Goal: Information Seeking & Learning: Learn about a topic

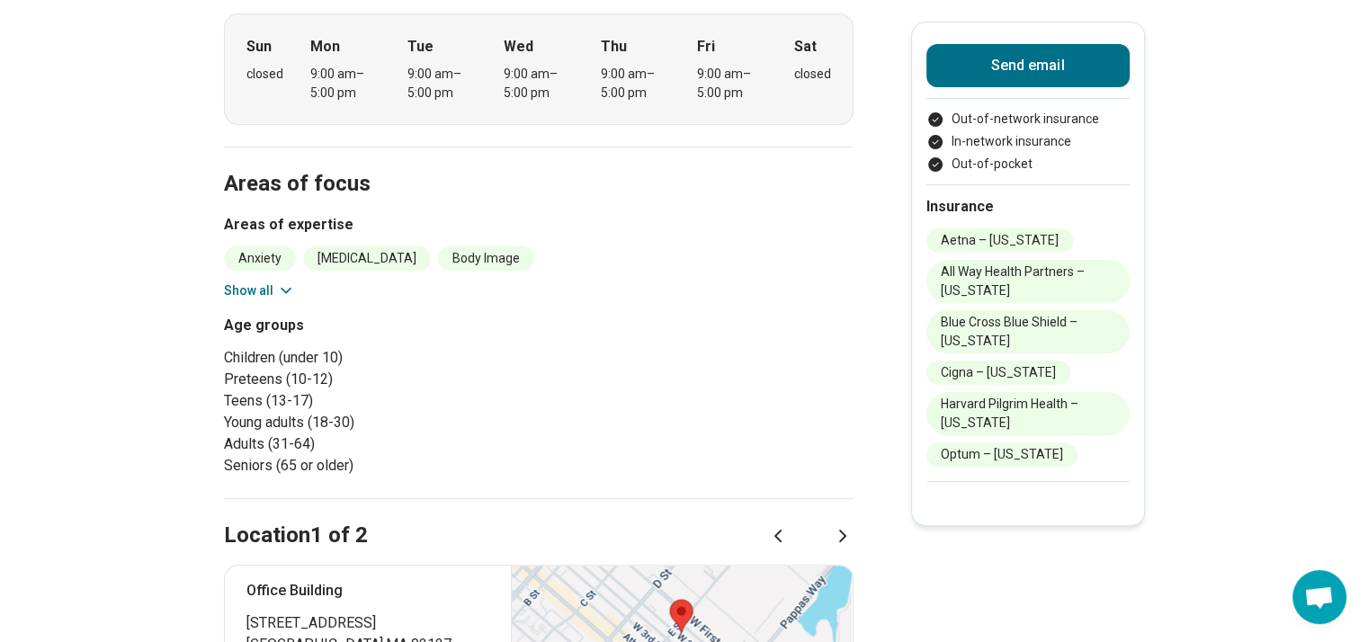
scroll to position [0, 13]
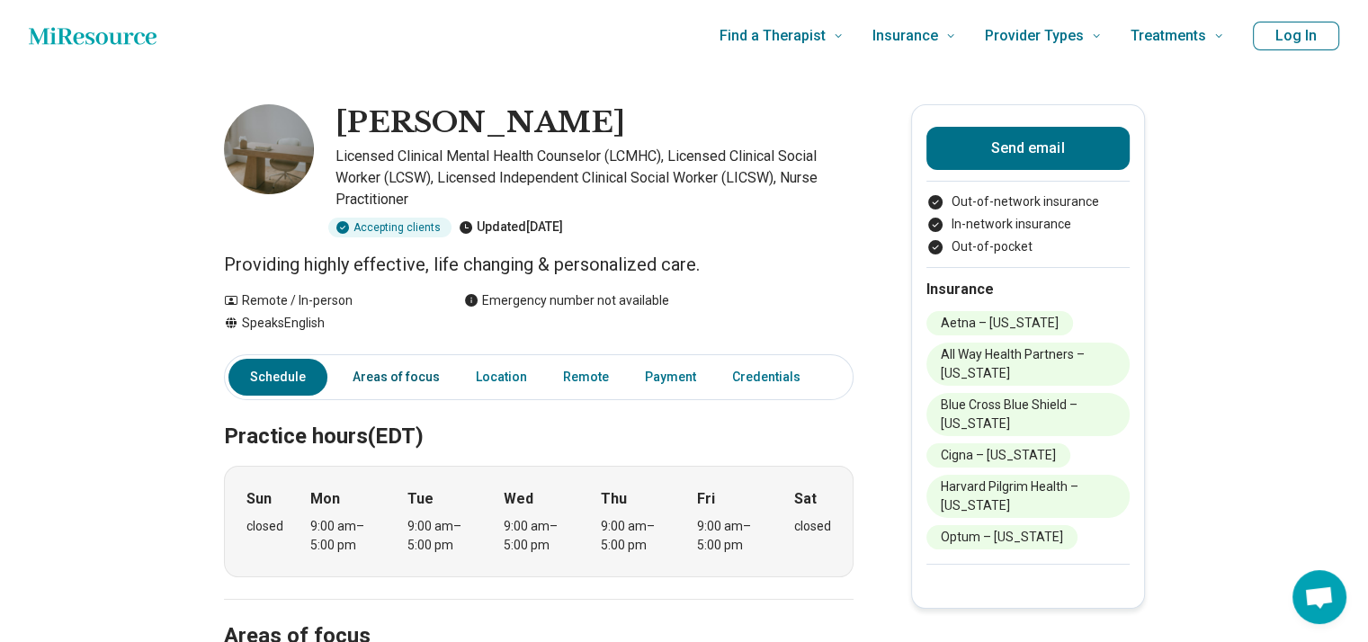
click at [356, 379] on link "Areas of focus" at bounding box center [396, 377] width 109 height 37
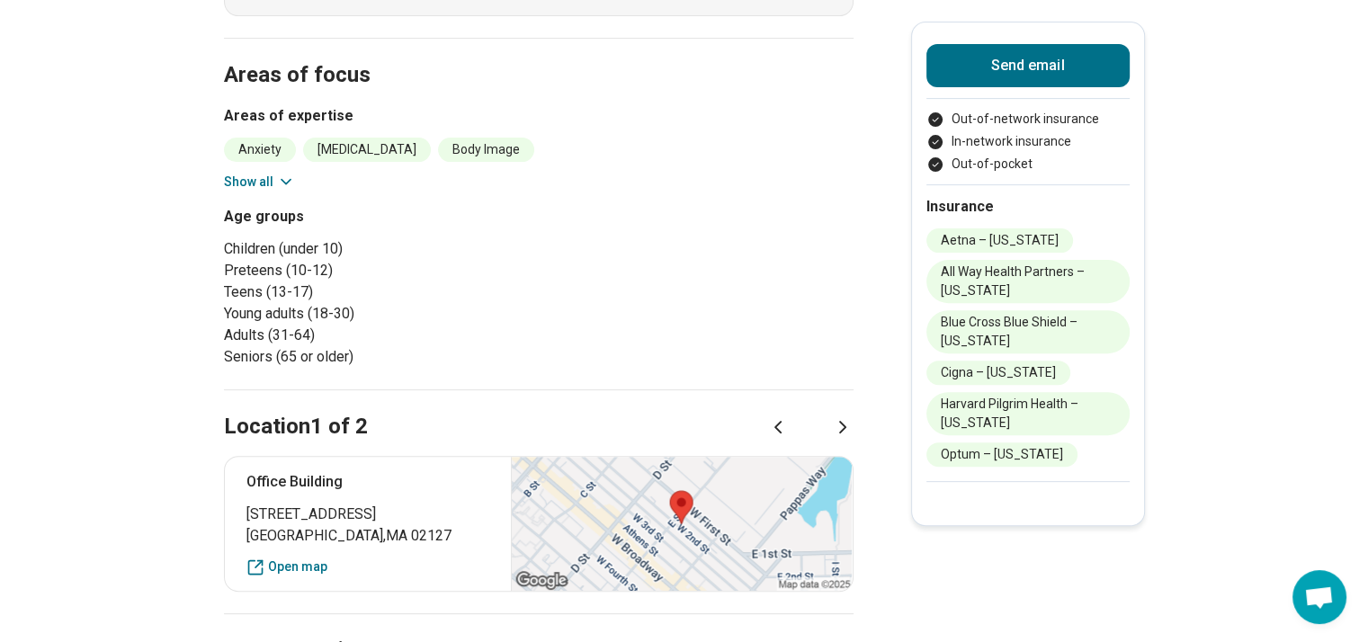
scroll to position [577, 13]
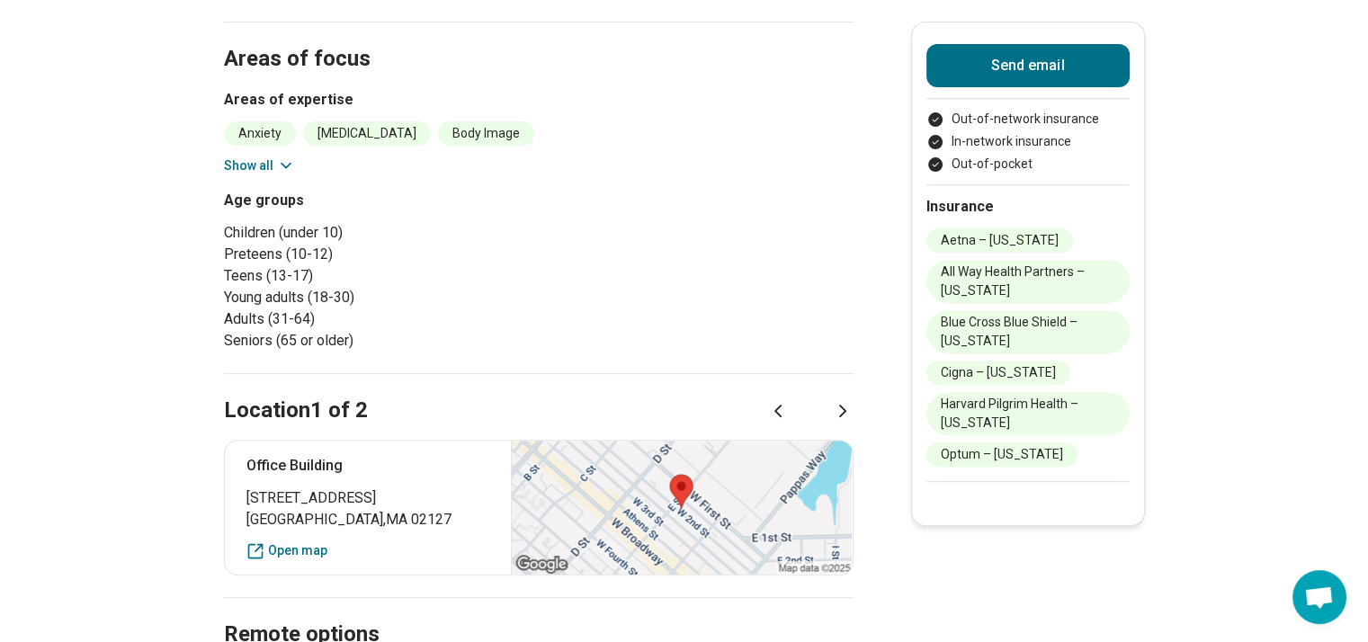
click at [277, 164] on icon at bounding box center [286, 165] width 18 height 18
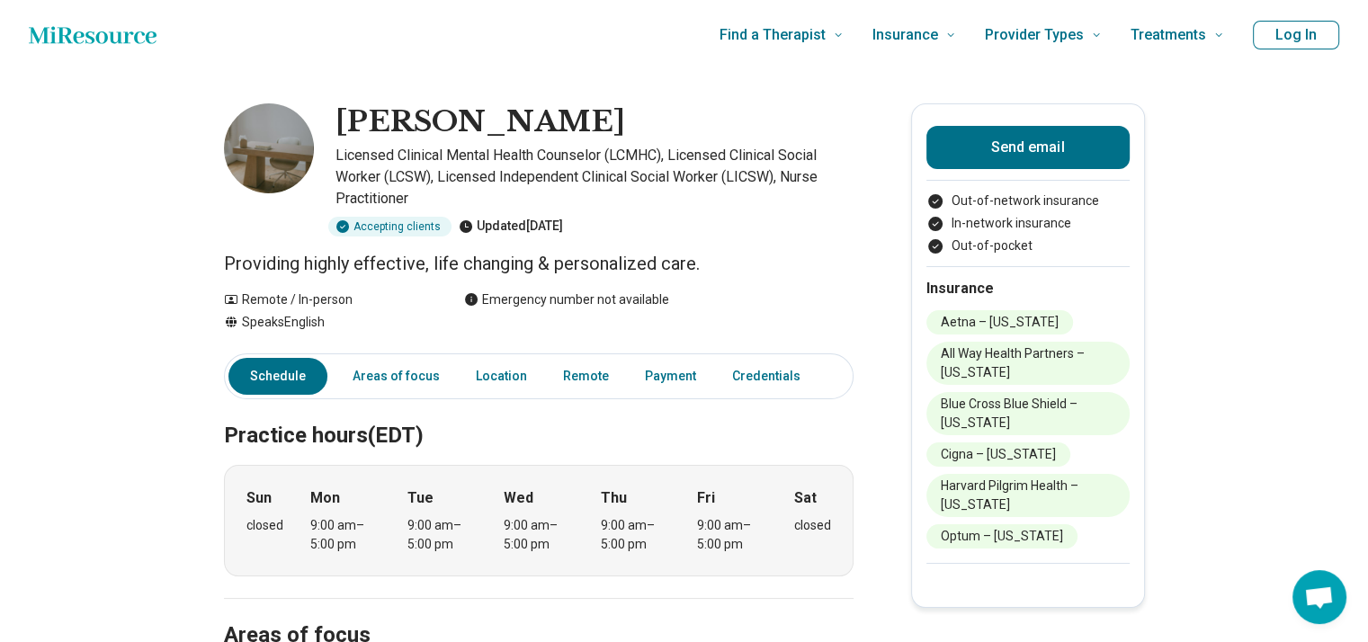
scroll to position [0, 13]
click at [647, 383] on link "Payment" at bounding box center [670, 377] width 73 height 37
click at [727, 376] on link "Credentials" at bounding box center [771, 377] width 101 height 37
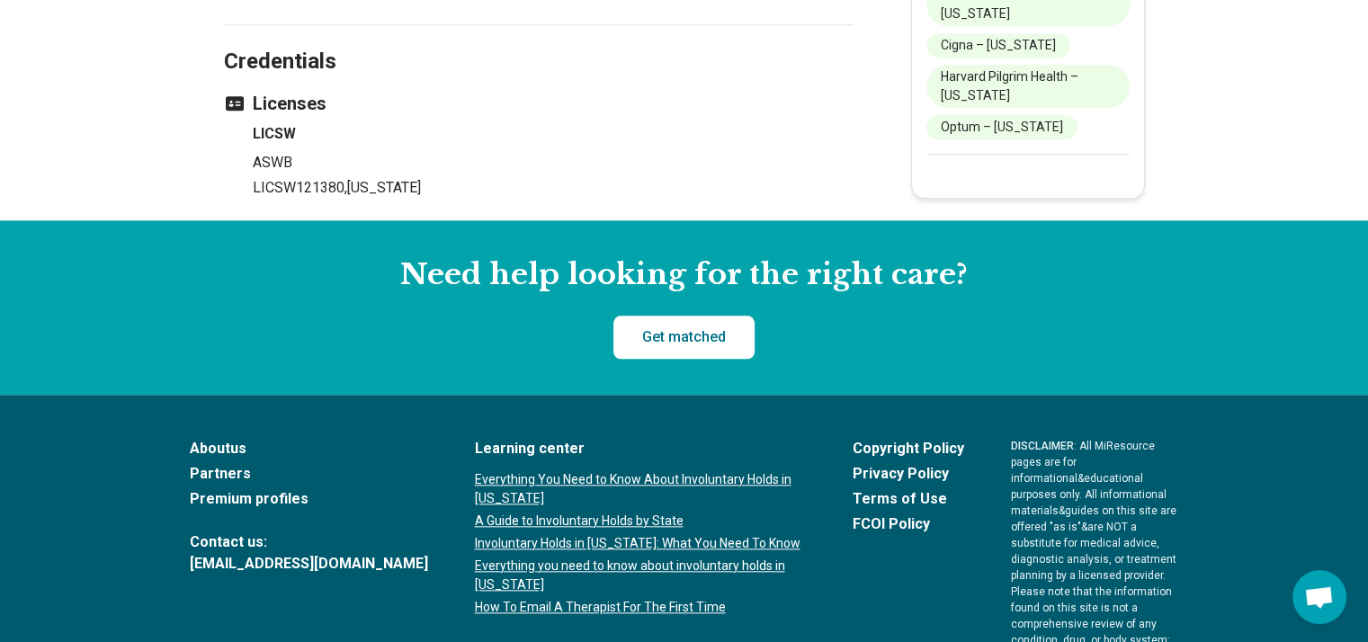
scroll to position [1746, 13]
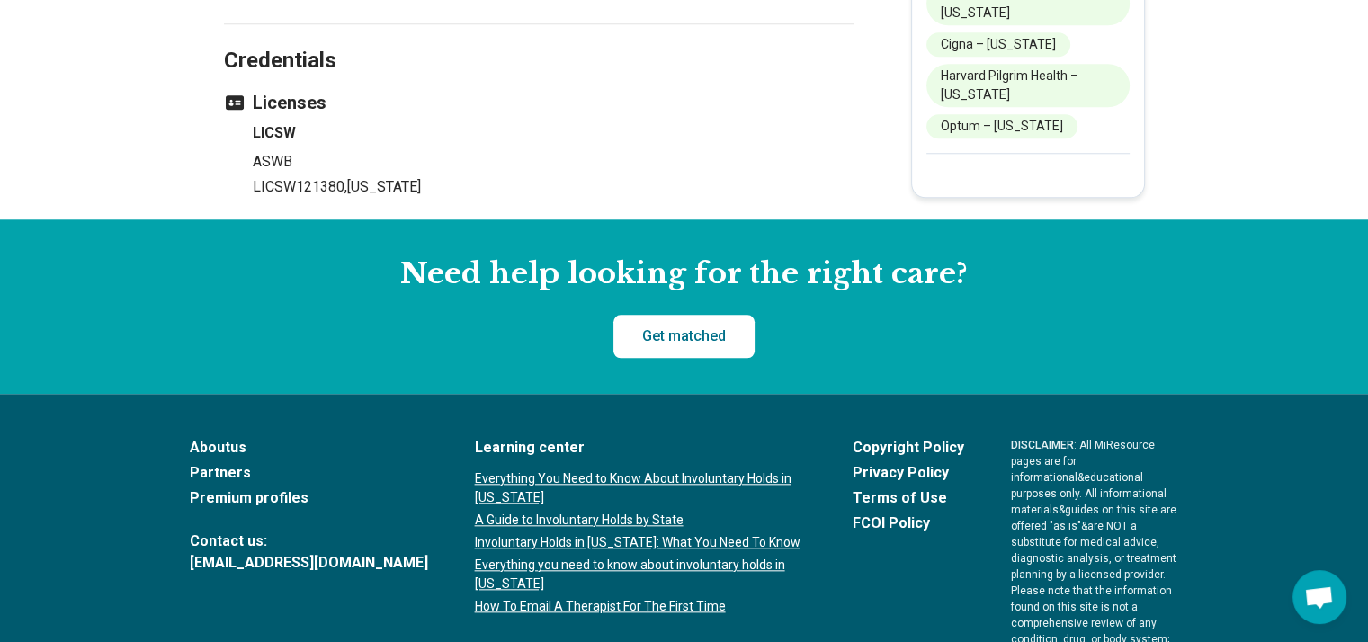
click at [267, 151] on p "ASWB" at bounding box center [553, 162] width 601 height 22
click at [273, 138] on h4 "LICSW" at bounding box center [553, 133] width 601 height 22
click at [284, 160] on p "ASWB" at bounding box center [553, 162] width 601 height 22
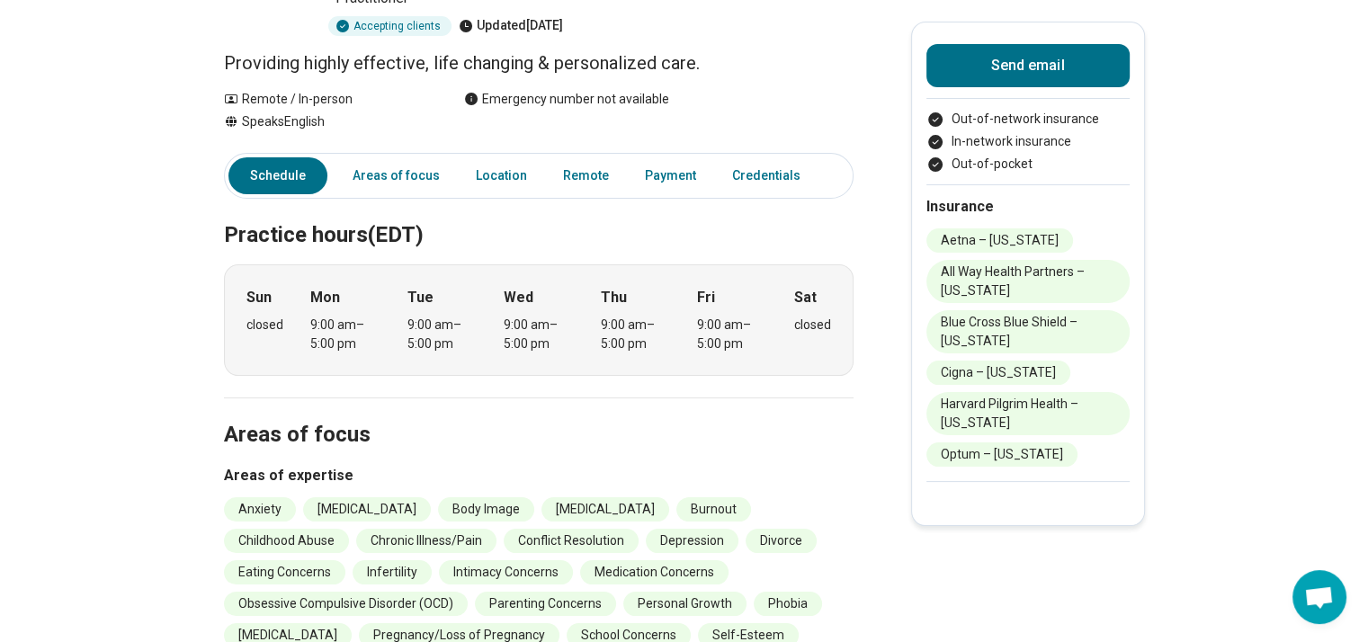
scroll to position [205, 13]
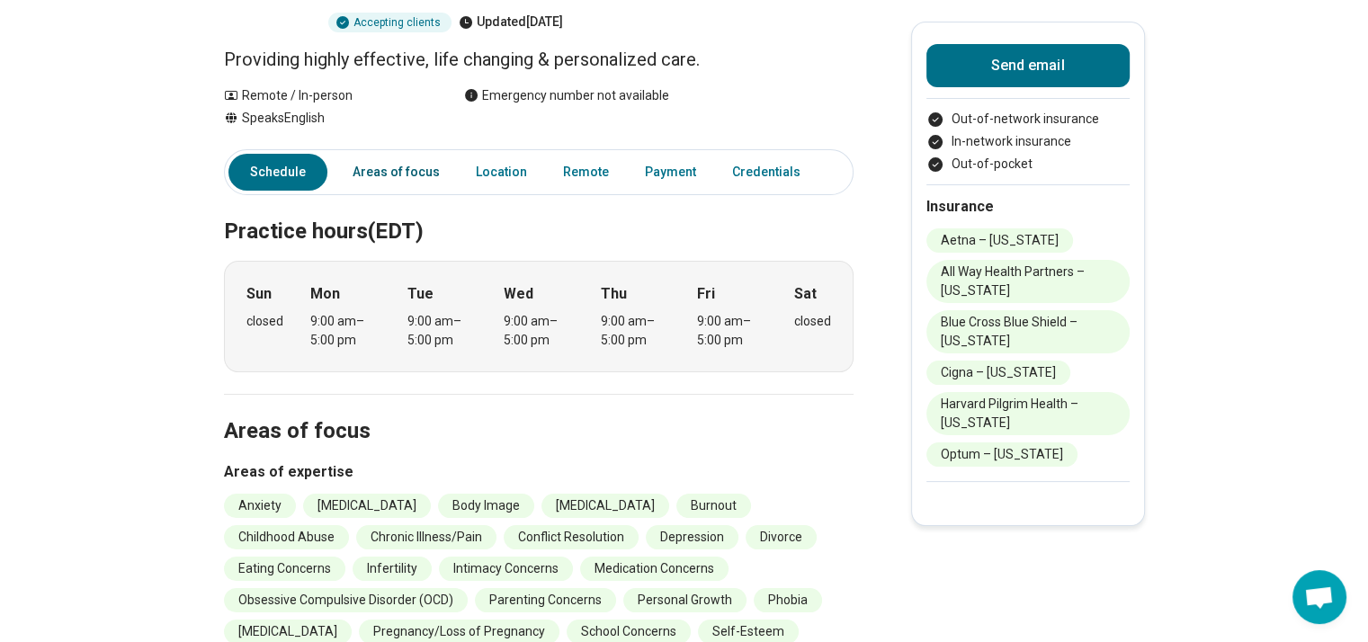
click at [405, 172] on link "Areas of focus" at bounding box center [396, 172] width 109 height 37
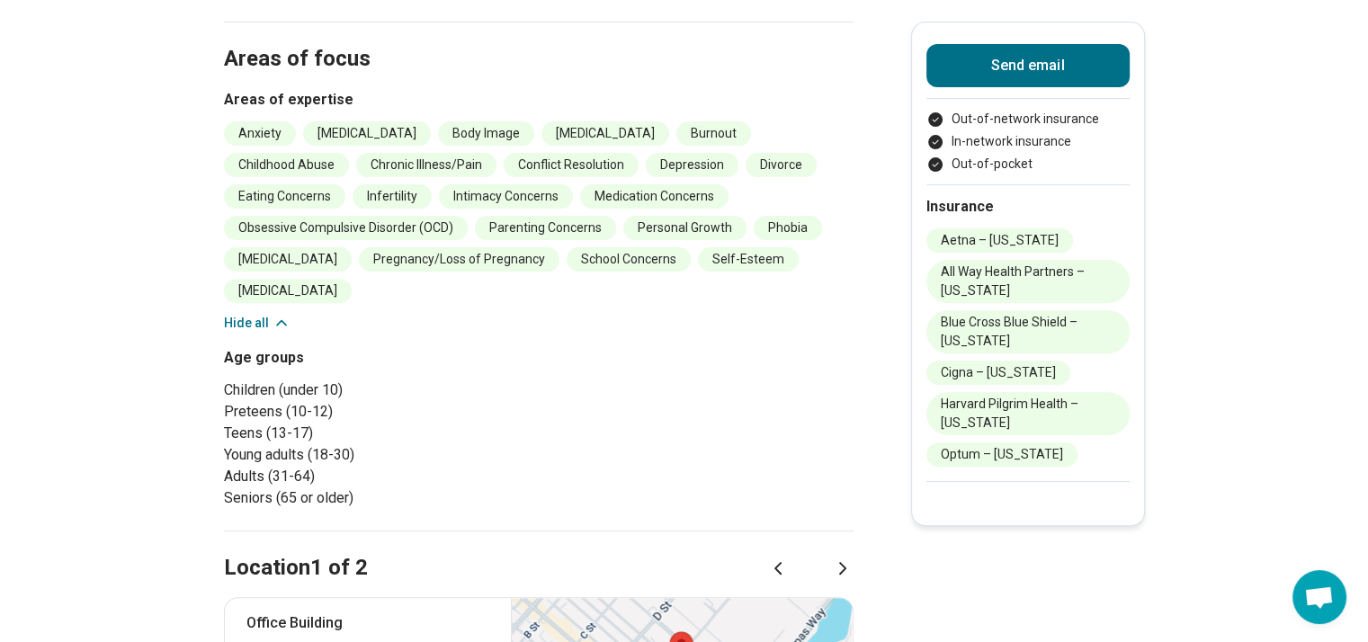
scroll to position [0, 13]
